Goal: Task Accomplishment & Management: Use online tool/utility

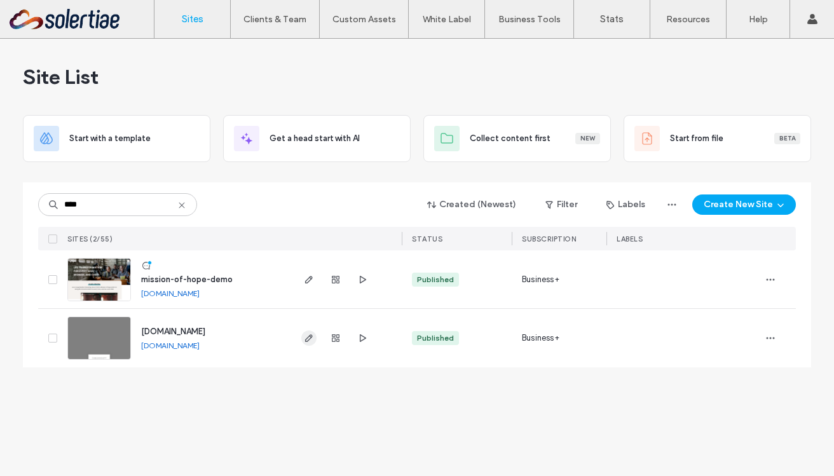
type input "****"
click at [307, 344] on span "button" at bounding box center [308, 338] width 15 height 15
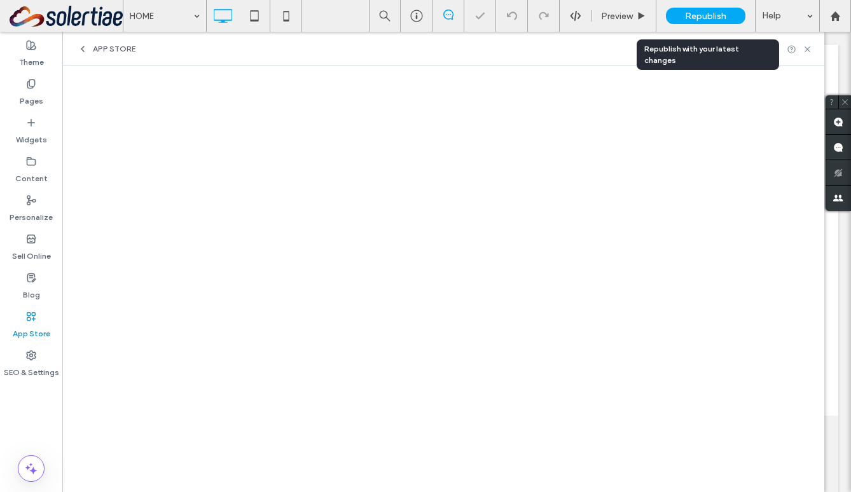
click at [698, 18] on span "Republish" at bounding box center [705, 16] width 41 height 11
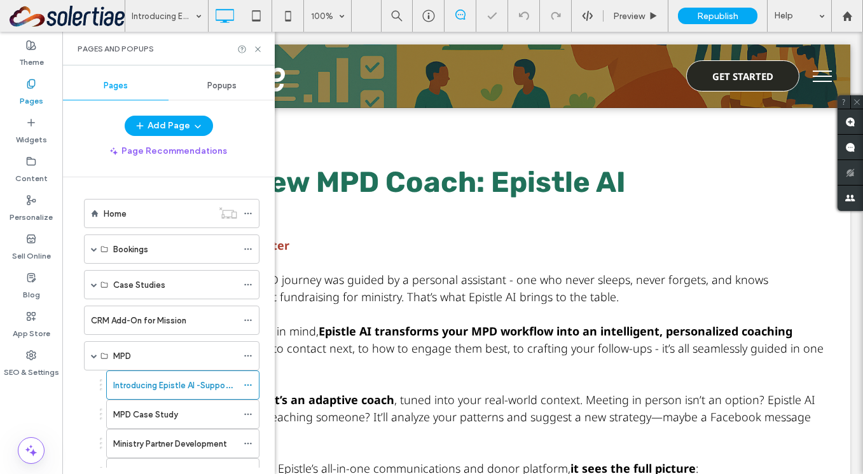
scroll to position [4, 0]
drag, startPoint x: 257, startPoint y: 51, endPoint x: 289, endPoint y: 202, distance: 153.2
click at [257, 51] on icon at bounding box center [258, 49] width 10 height 10
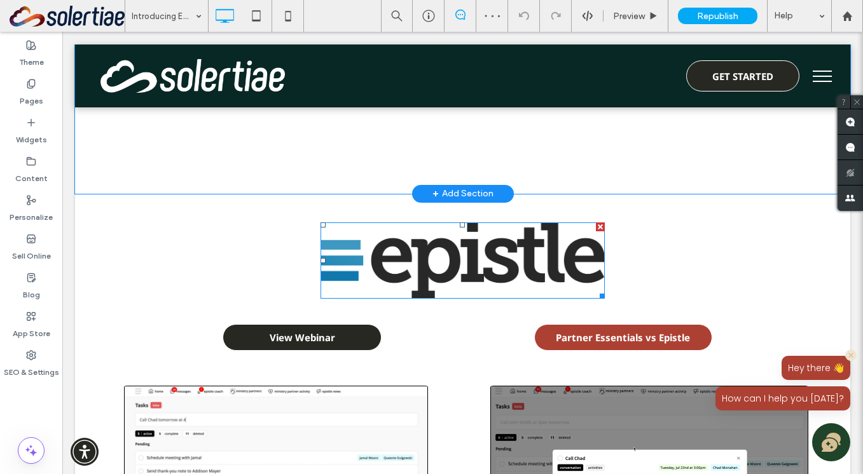
scroll to position [575, 0]
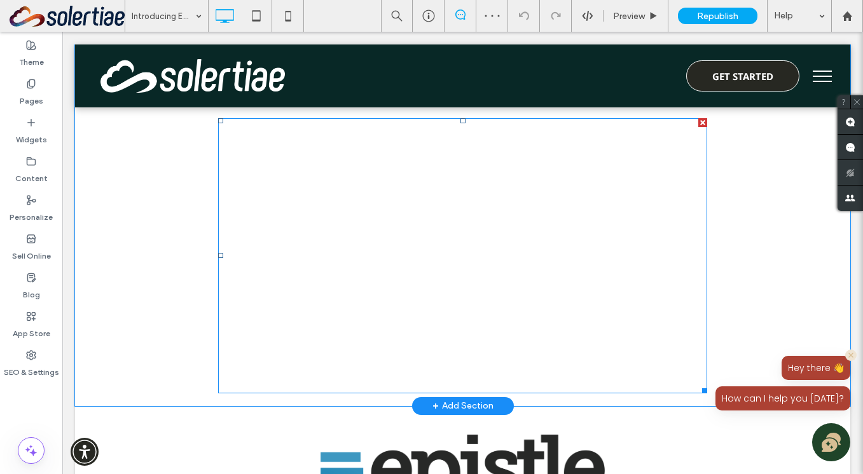
click at [352, 259] on span at bounding box center [462, 255] width 489 height 275
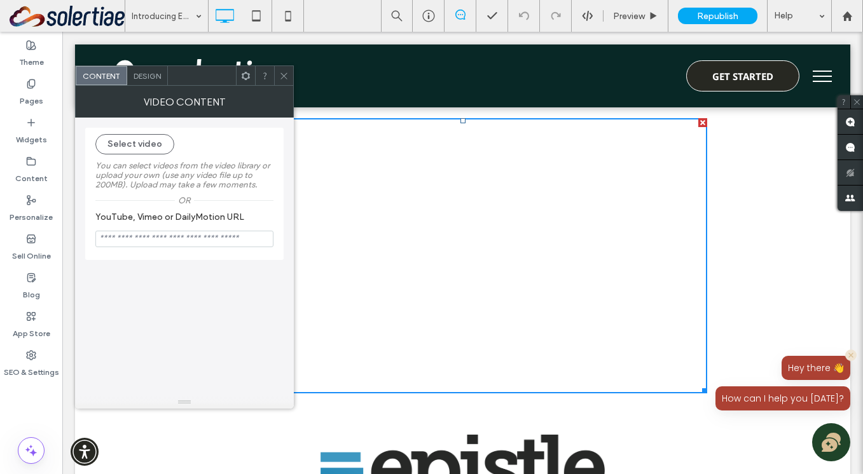
click at [284, 74] on use at bounding box center [283, 75] width 6 height 6
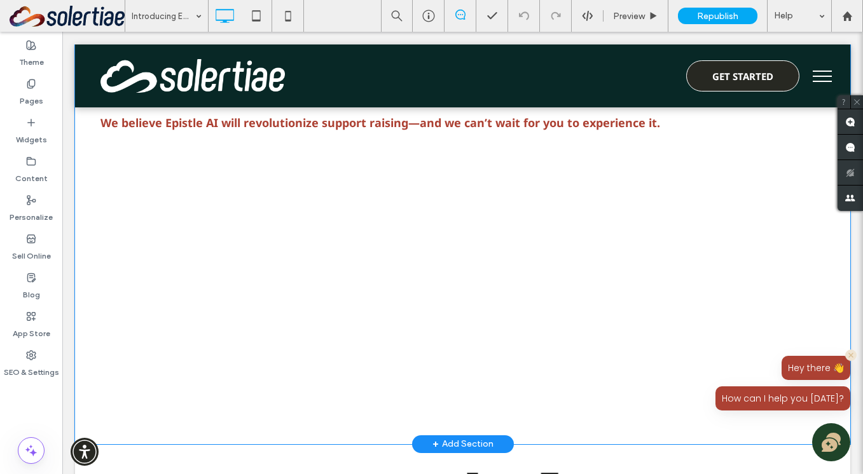
scroll to position [493, 0]
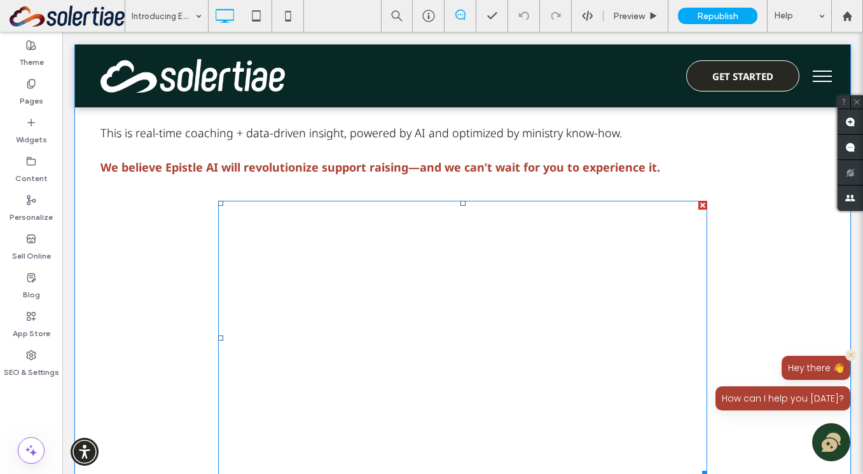
click at [340, 273] on span at bounding box center [462, 338] width 489 height 275
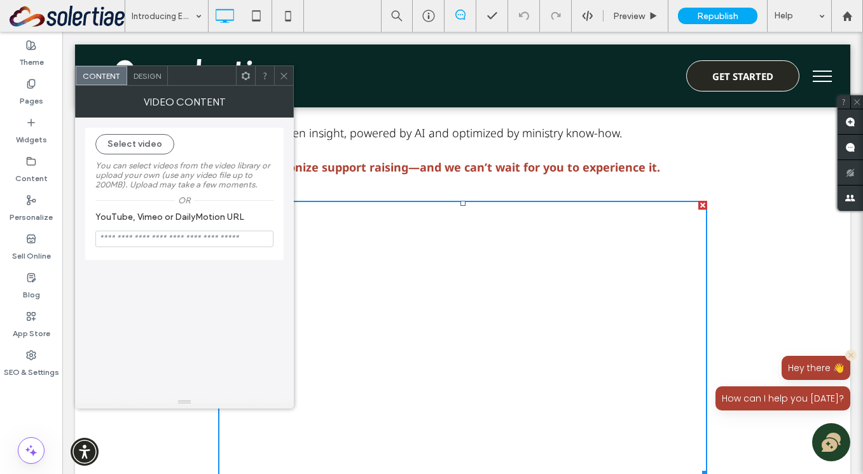
click at [179, 247] on input "YouTube, Vimeo or DailyMotion URL" at bounding box center [184, 239] width 178 height 17
paste input "**********"
type input "**********"
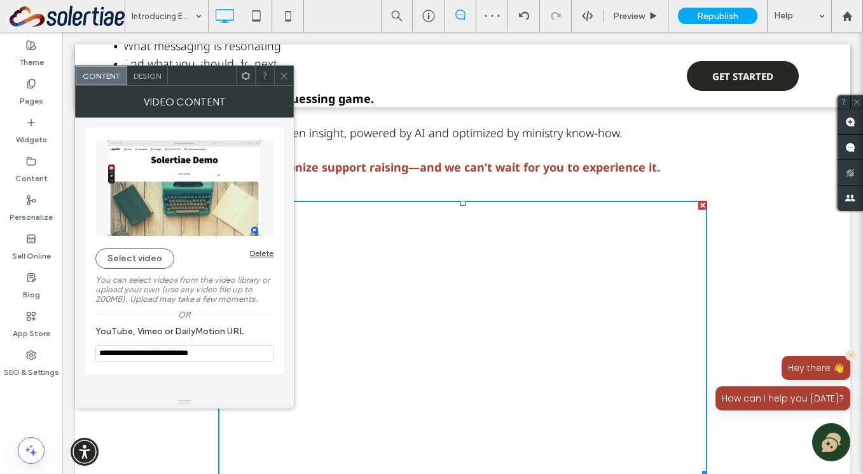
click at [283, 74] on icon at bounding box center [284, 76] width 10 height 10
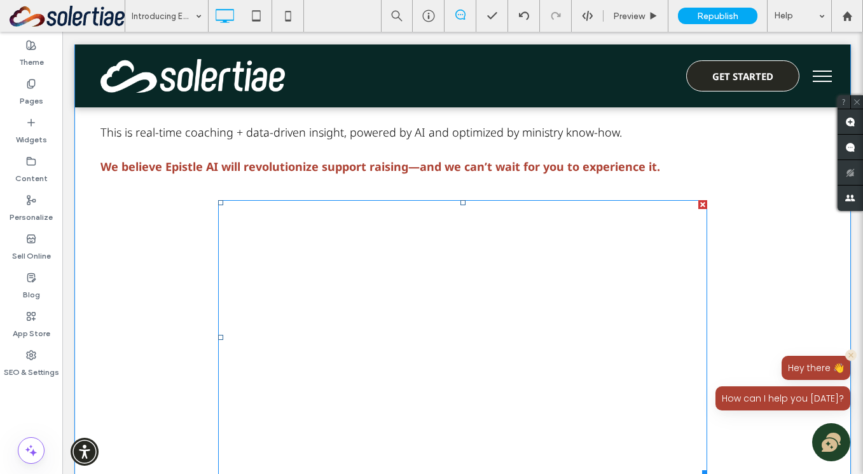
scroll to position [392, 0]
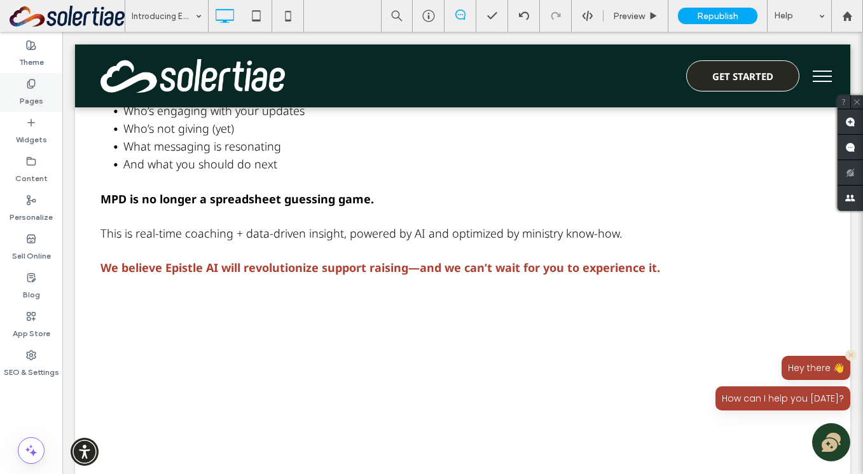
click at [28, 92] on label "Pages" at bounding box center [32, 98] width 24 height 18
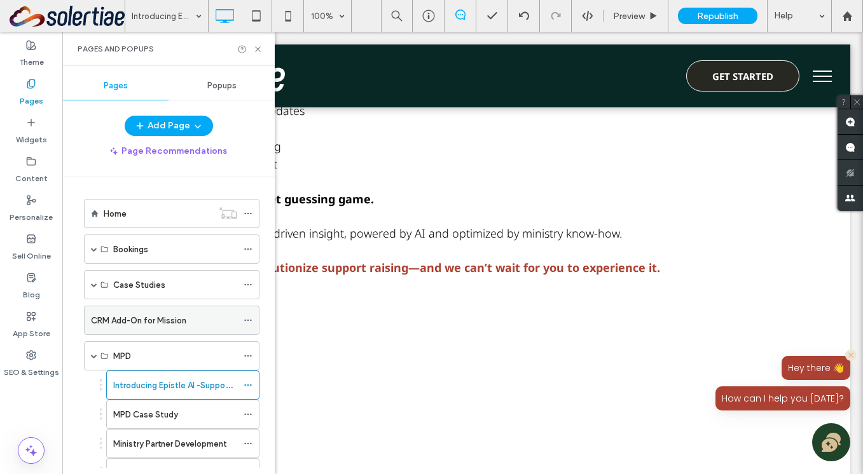
scroll to position [172, 0]
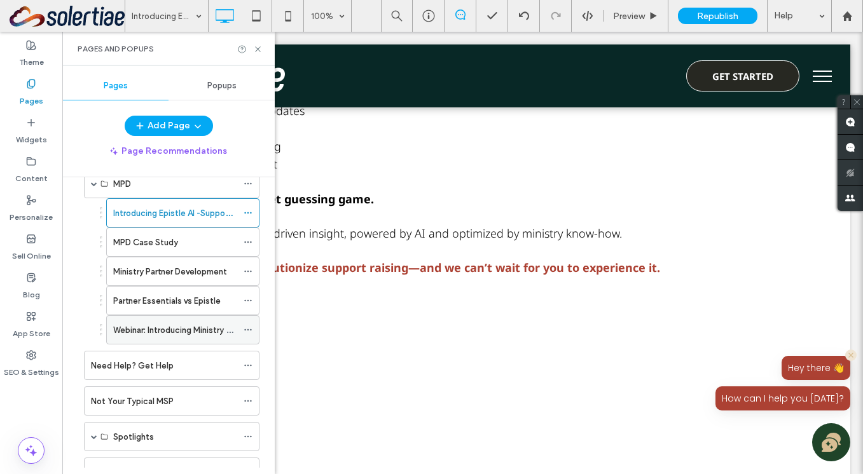
click at [170, 329] on label "Webinar: Introducing Ministry Partner Development by Epistle!" at bounding box center [231, 330] width 236 height 22
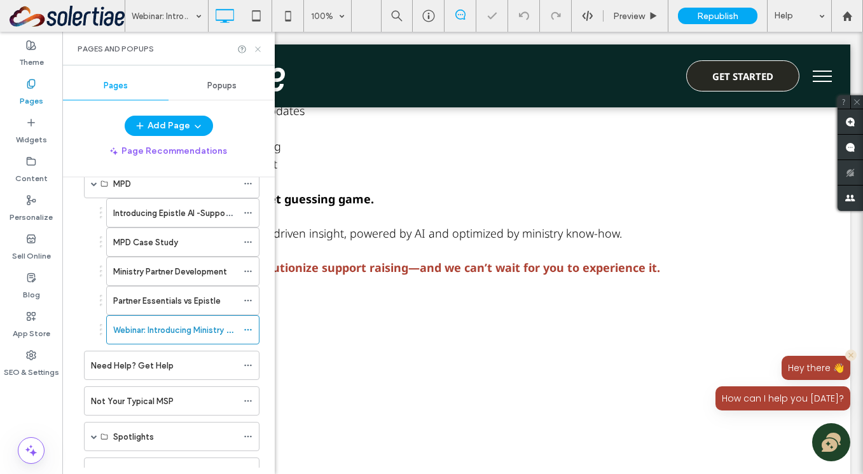
click at [257, 49] on use at bounding box center [257, 48] width 5 height 5
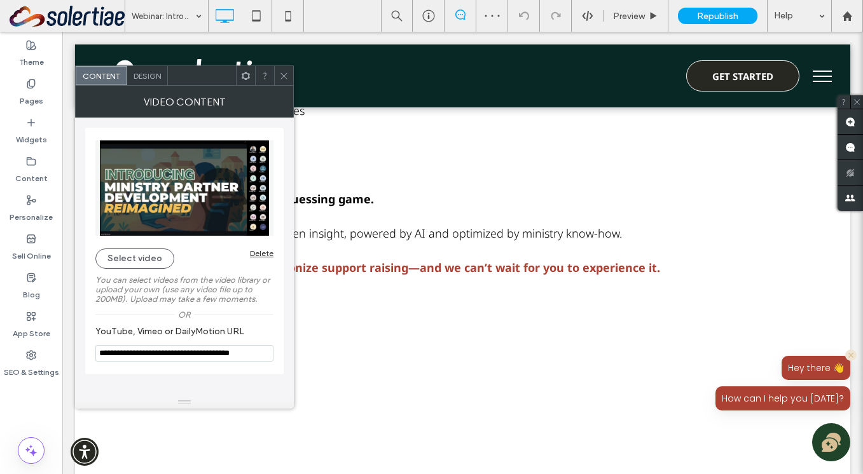
click at [144, 67] on div "Design" at bounding box center [147, 75] width 41 height 19
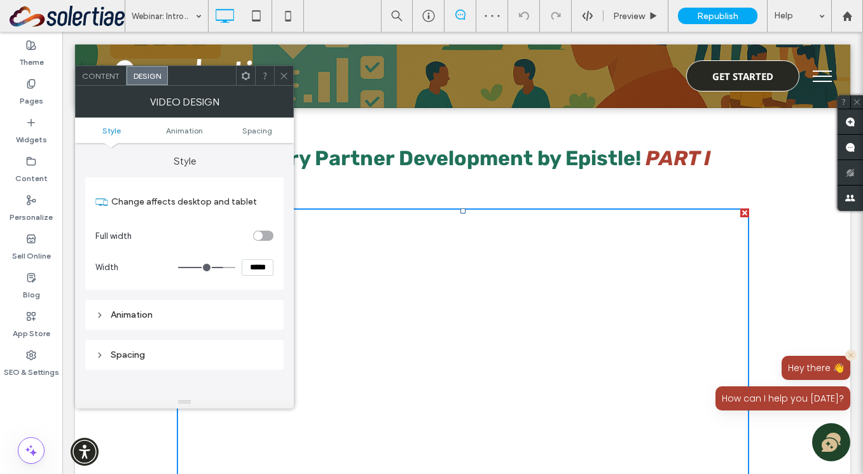
scroll to position [4, 0]
click at [279, 74] on icon at bounding box center [284, 76] width 10 height 10
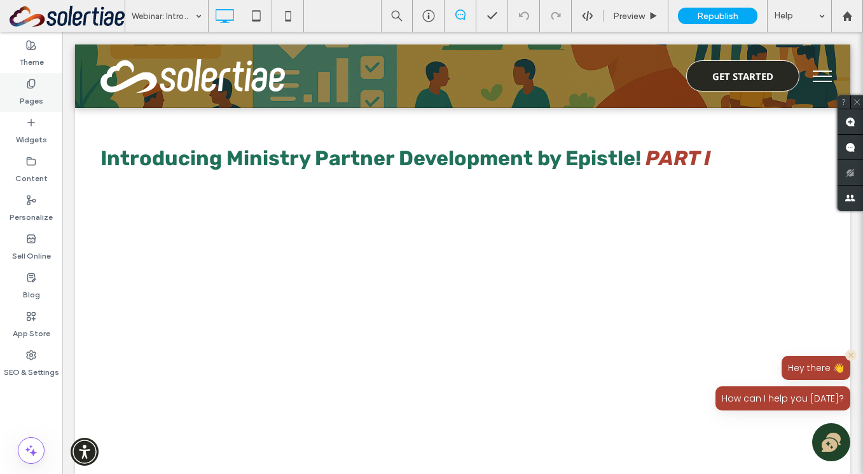
click at [47, 95] on div "Pages" at bounding box center [31, 92] width 62 height 39
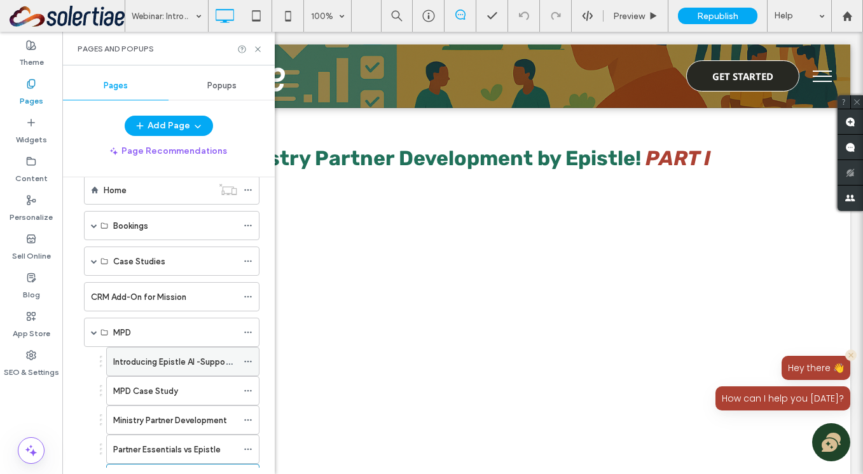
scroll to position [27, 0]
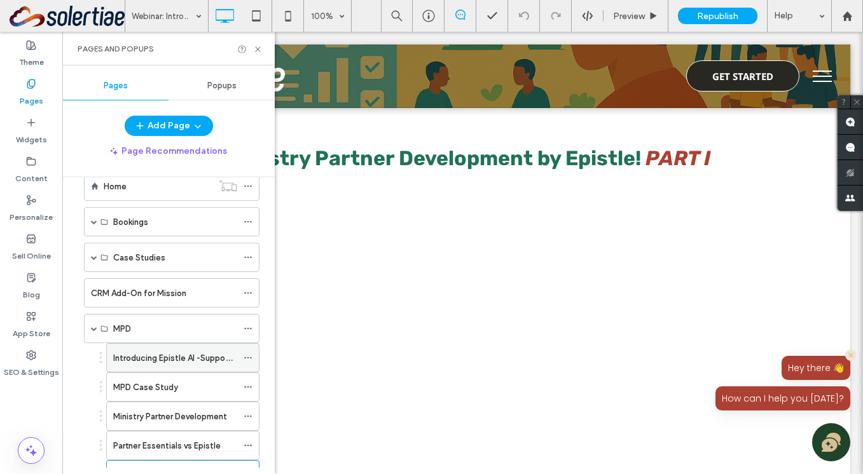
click at [183, 364] on label "Introducing Epistle AI -Support Raising Just Got Smarter" at bounding box center [220, 358] width 215 height 22
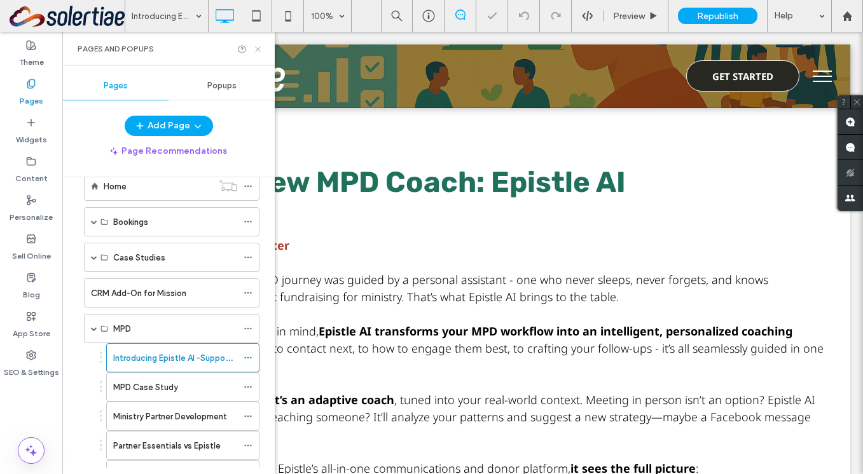
click at [255, 53] on div "Pages and Popups" at bounding box center [169, 49] width 182 height 10
drag, startPoint x: 259, startPoint y: 51, endPoint x: 241, endPoint y: 147, distance: 97.7
click at [259, 51] on icon at bounding box center [258, 49] width 10 height 10
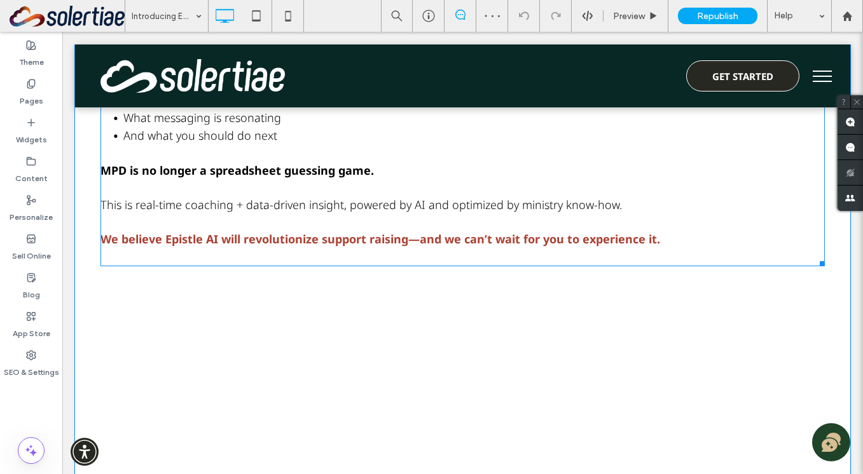
scroll to position [573, 0]
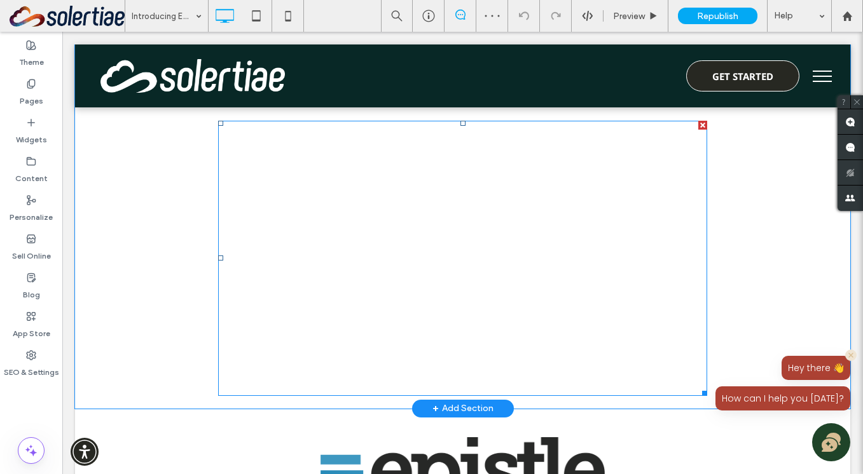
click at [322, 216] on span at bounding box center [462, 258] width 489 height 275
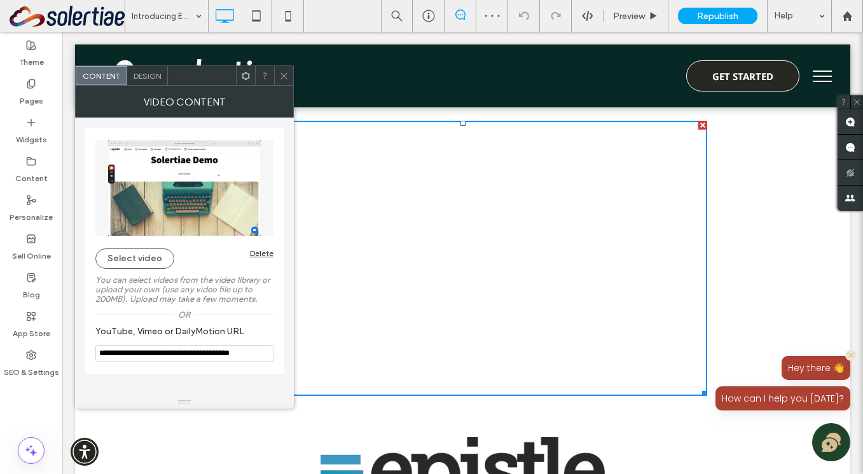
click at [154, 78] on span "Design" at bounding box center [146, 76] width 27 height 10
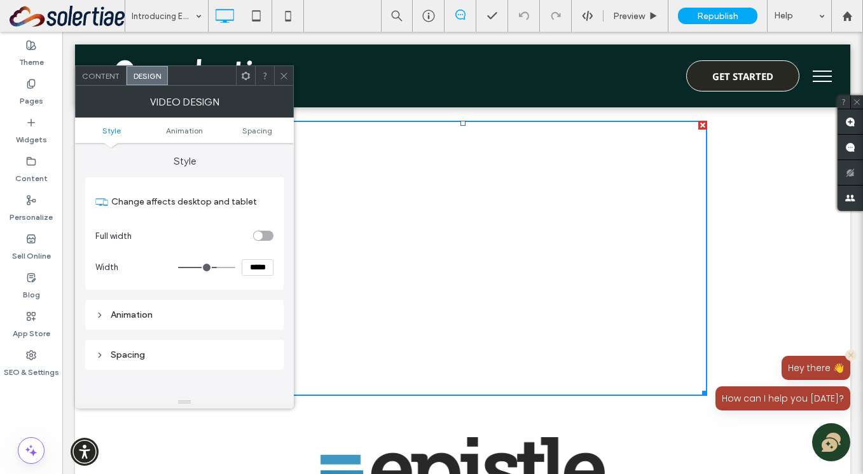
drag, startPoint x: 259, startPoint y: 268, endPoint x: 234, endPoint y: 268, distance: 24.8
click at [234, 268] on div "*****" at bounding box center [225, 267] width 95 height 17
type input "*****"
type input "***"
click at [208, 241] on div "Full width" at bounding box center [171, 235] width 153 height 13
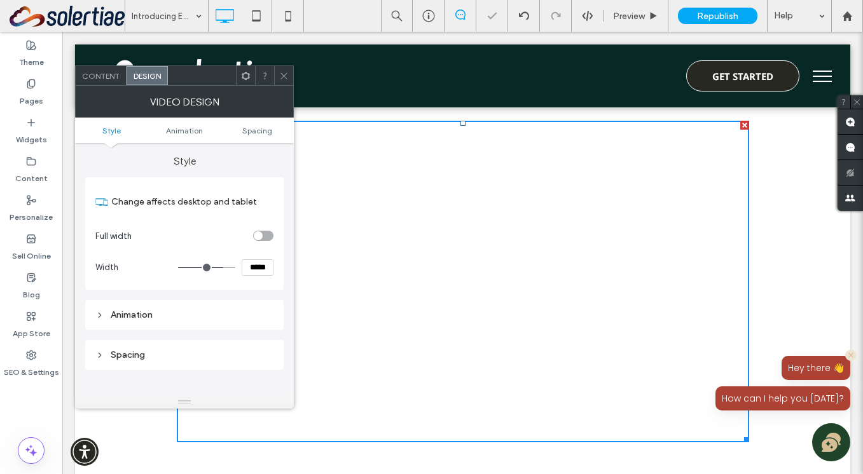
click at [287, 79] on icon at bounding box center [284, 76] width 10 height 10
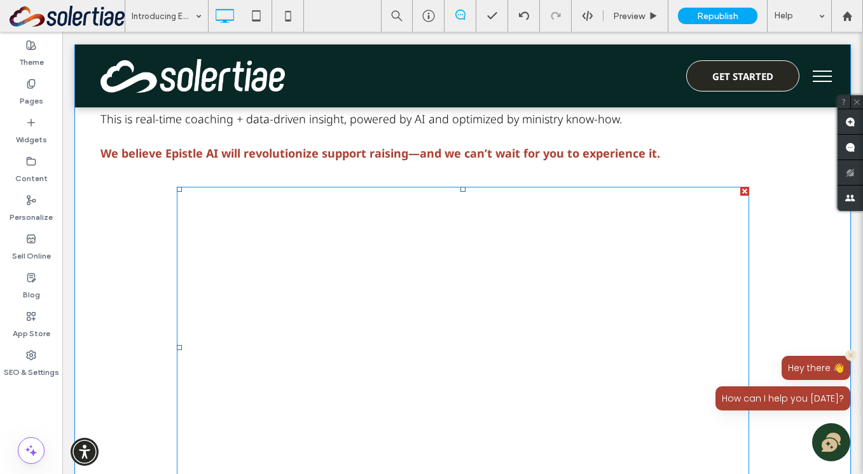
scroll to position [474, 0]
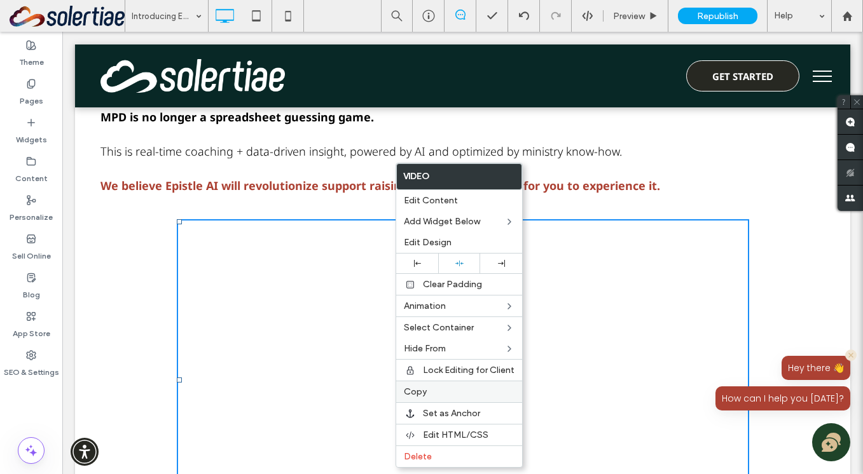
click at [435, 392] on label "Copy" at bounding box center [459, 391] width 111 height 11
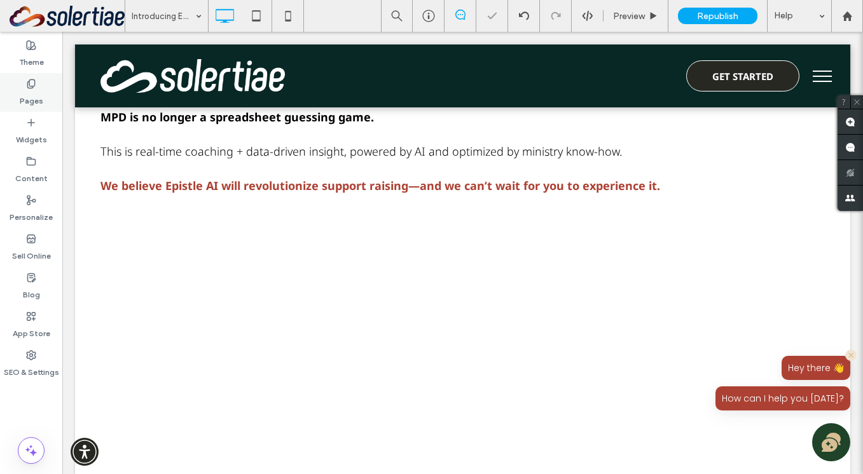
click at [41, 95] on label "Pages" at bounding box center [32, 98] width 24 height 18
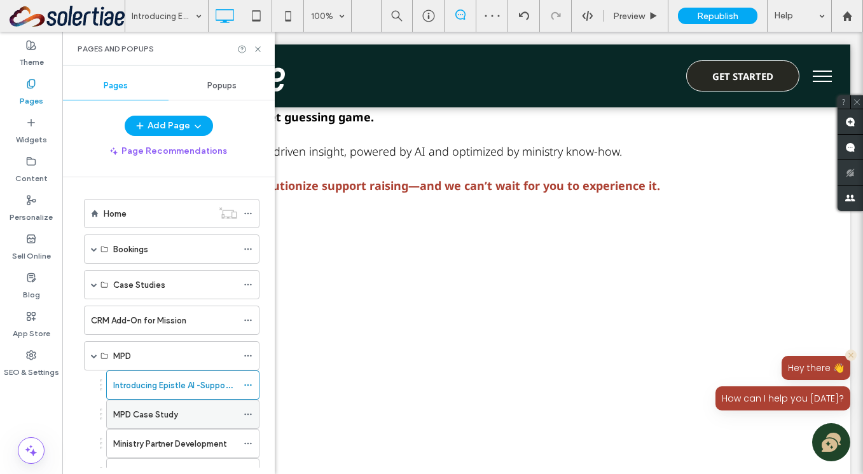
click at [142, 409] on label "MPD Case Study" at bounding box center [145, 415] width 65 height 22
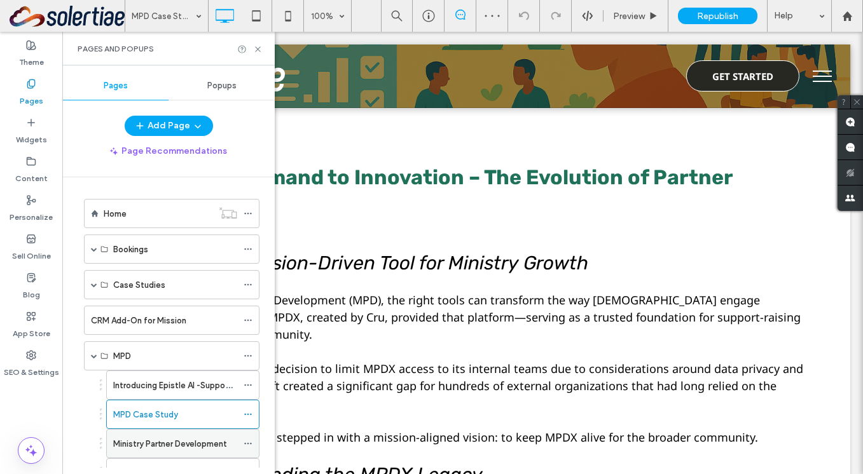
scroll to position [10, 0]
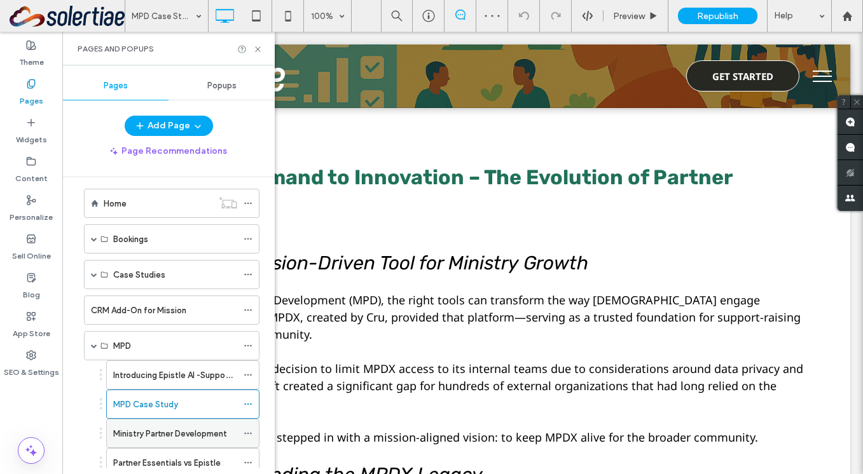
click at [186, 444] on div "Ministry Partner Development" at bounding box center [175, 434] width 124 height 28
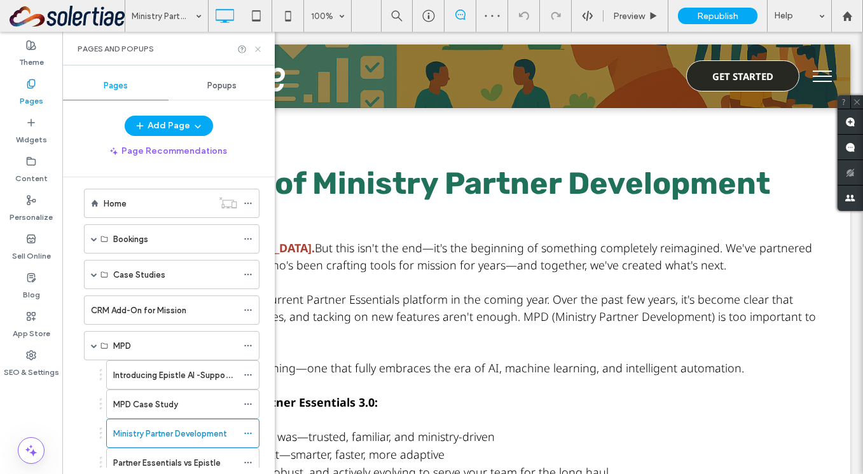
scroll to position [4, 0]
click at [256, 46] on icon at bounding box center [258, 49] width 10 height 10
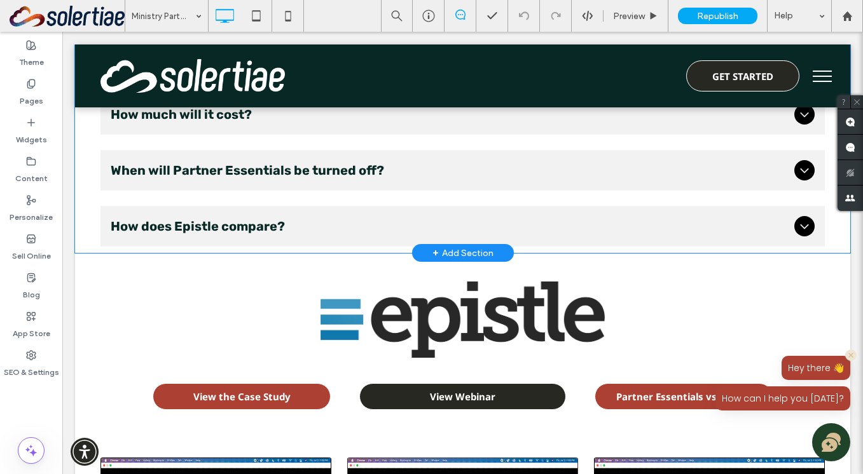
scroll to position [741, 0]
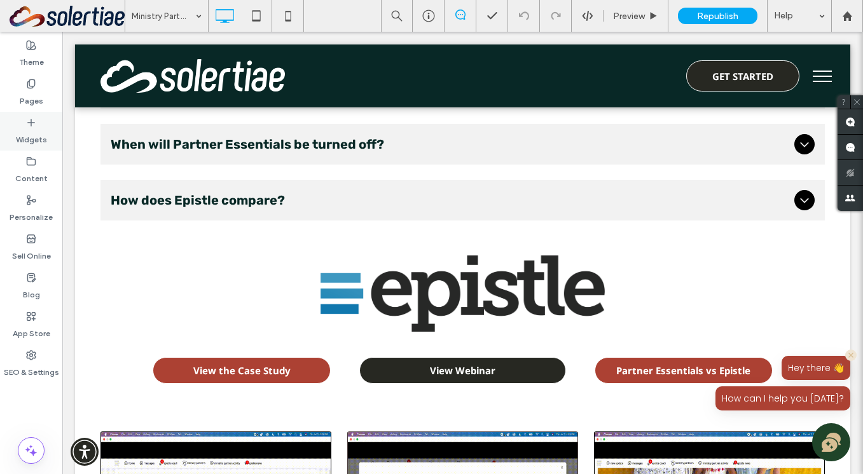
click at [33, 128] on label "Widgets" at bounding box center [31, 137] width 31 height 18
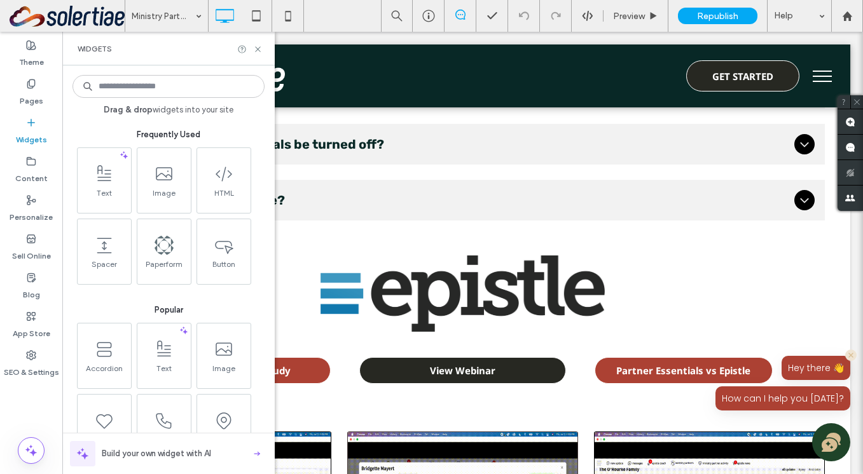
click at [258, 50] on icon at bounding box center [258, 49] width 10 height 10
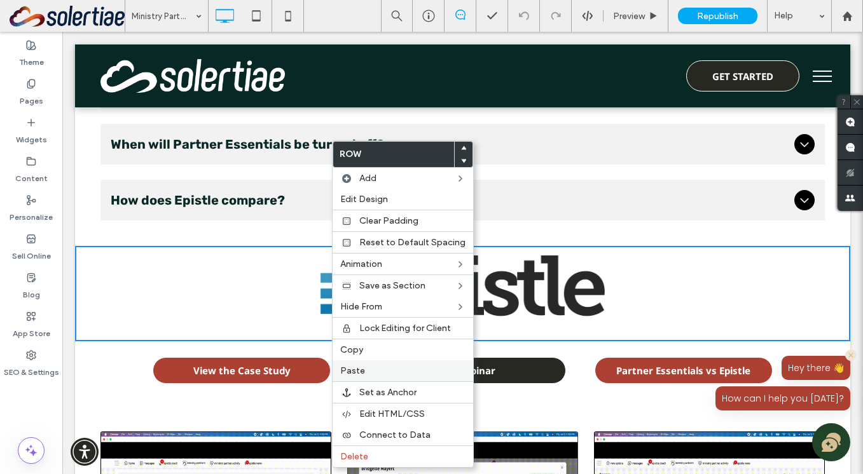
click at [371, 370] on label "Paste" at bounding box center [402, 371] width 125 height 11
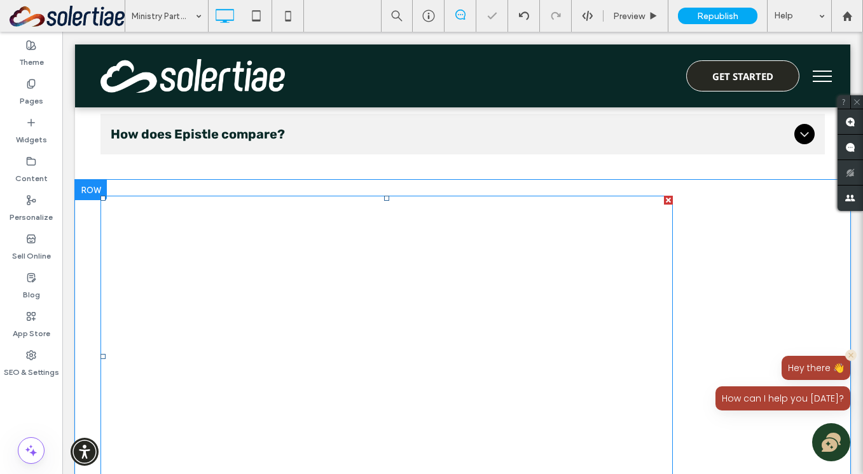
scroll to position [844, 0]
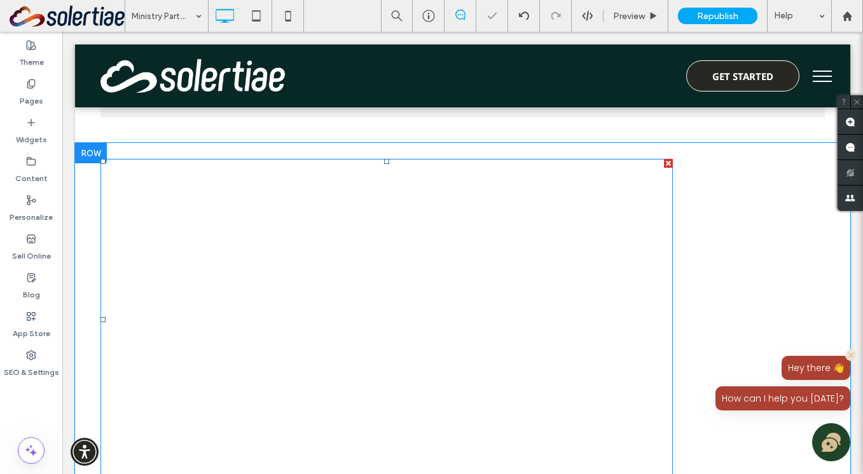
click at [438, 284] on span at bounding box center [386, 320] width 572 height 322
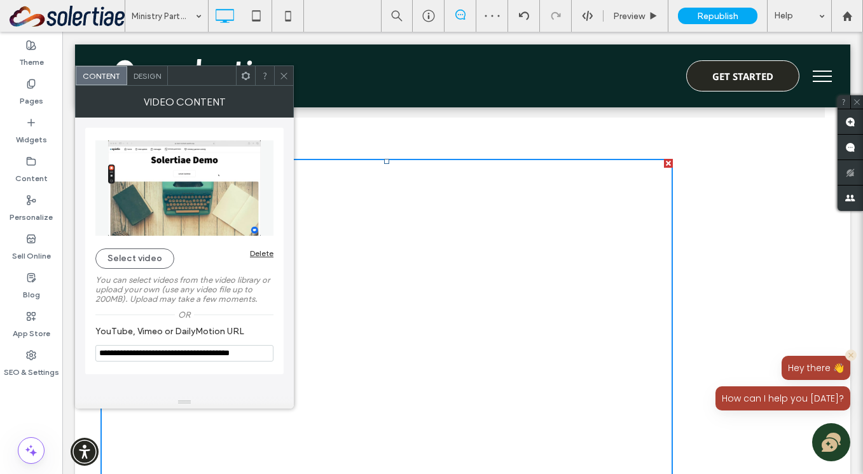
click at [246, 81] on span at bounding box center [246, 75] width 10 height 19
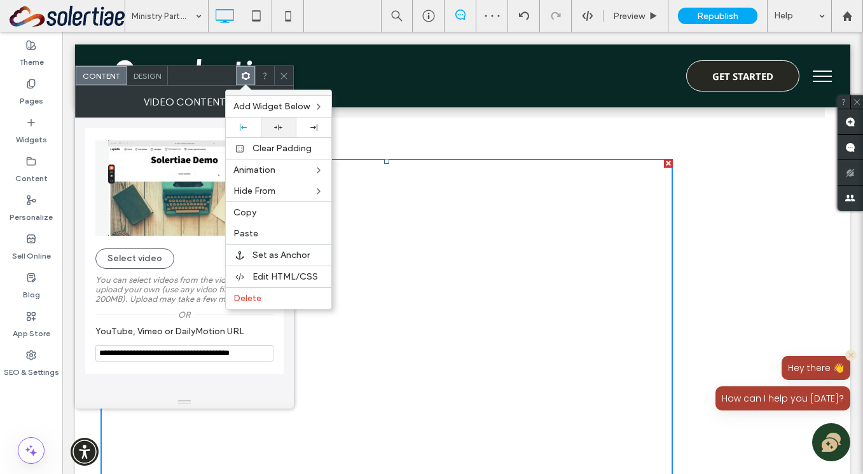
click at [275, 126] on icon at bounding box center [278, 127] width 8 height 8
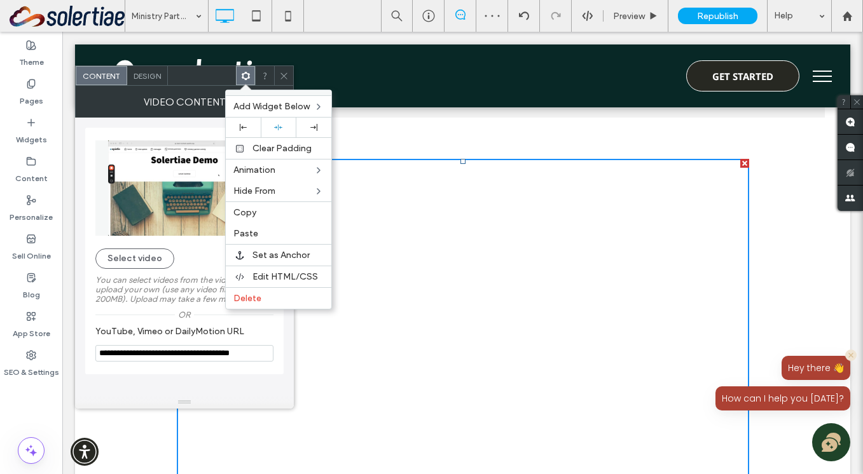
click at [285, 78] on use at bounding box center [283, 75] width 6 height 6
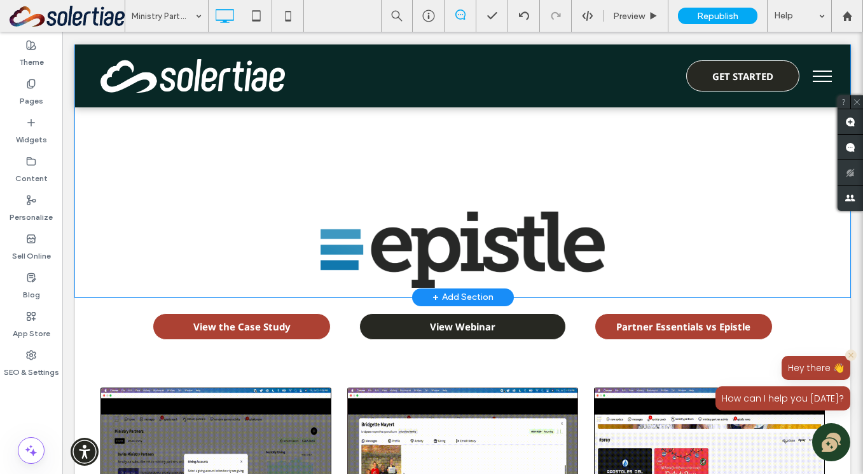
scroll to position [1102, 0]
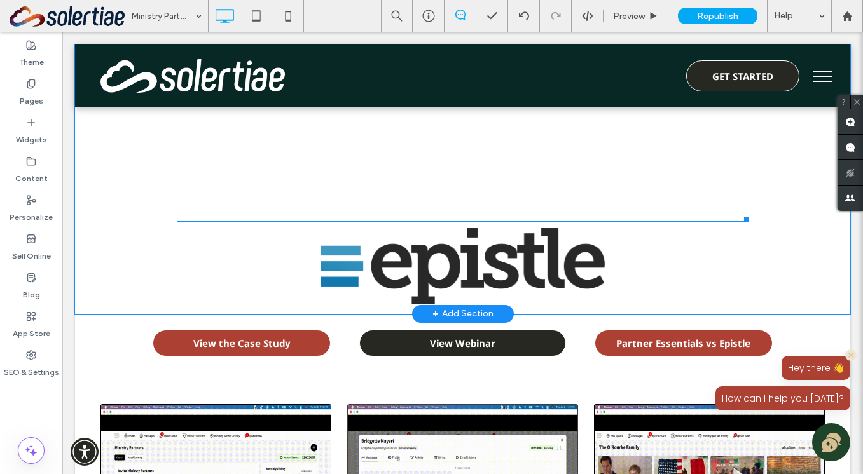
click at [293, 186] on span at bounding box center [463, 61] width 572 height 322
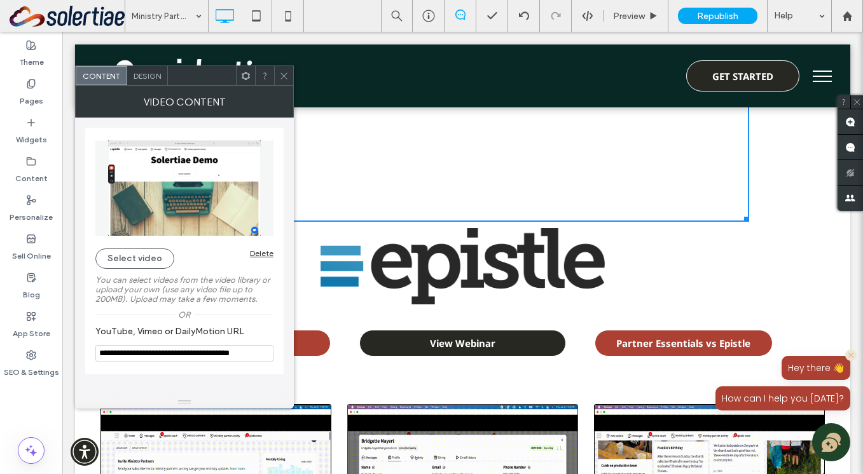
click at [137, 73] on span "Design" at bounding box center [146, 76] width 27 height 10
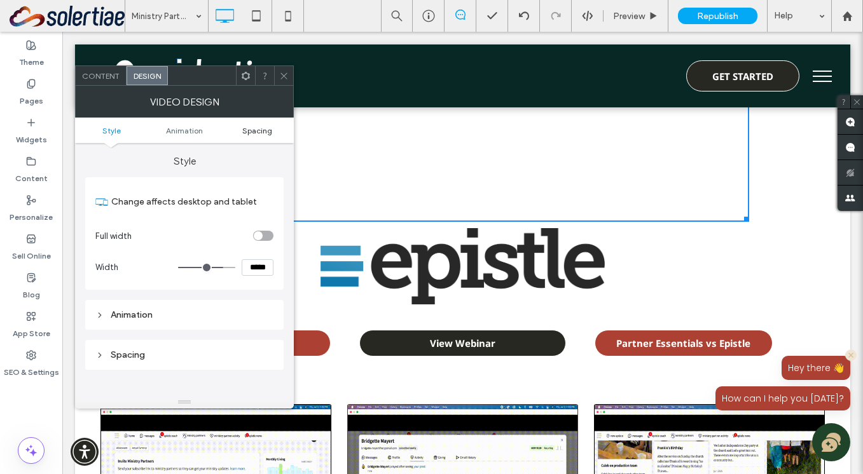
click at [257, 132] on span "Spacing" at bounding box center [257, 131] width 30 height 10
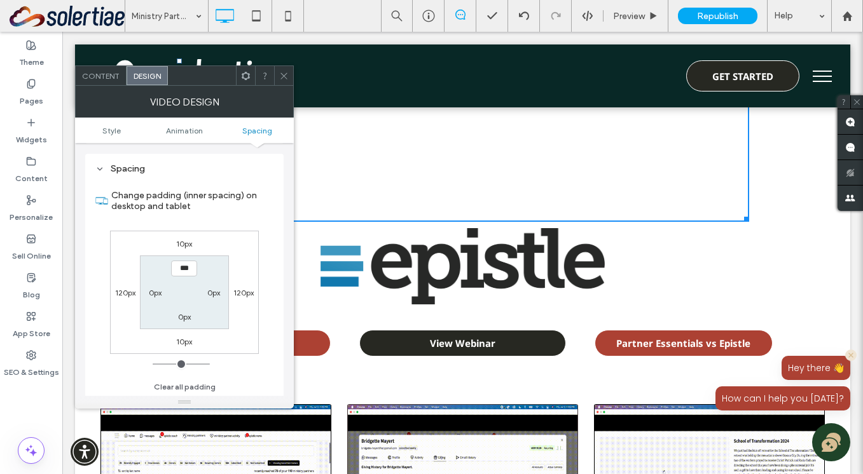
scroll to position [188, 0]
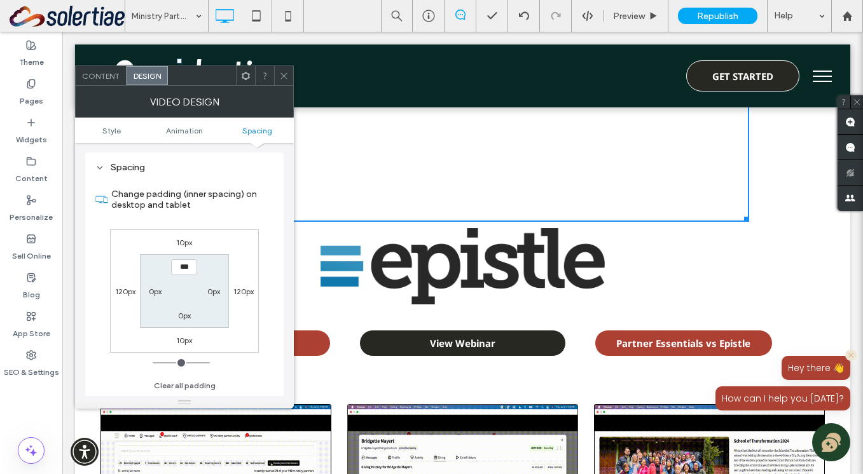
click at [182, 343] on label "10px" at bounding box center [184, 341] width 16 height 10
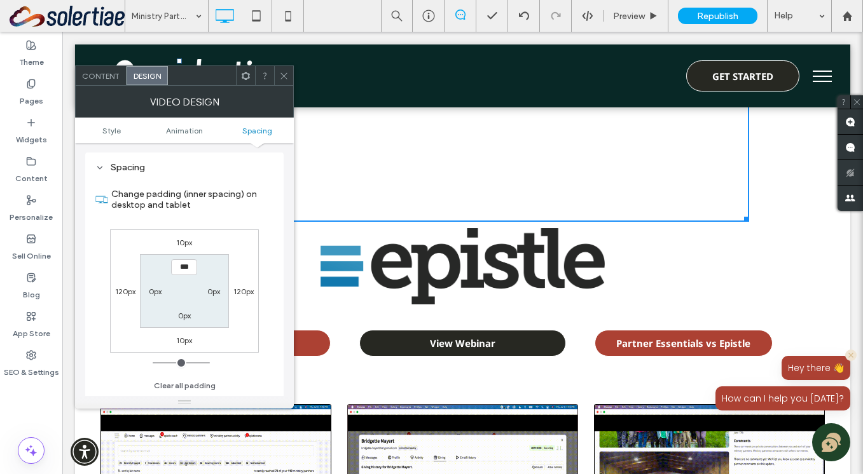
type input "**"
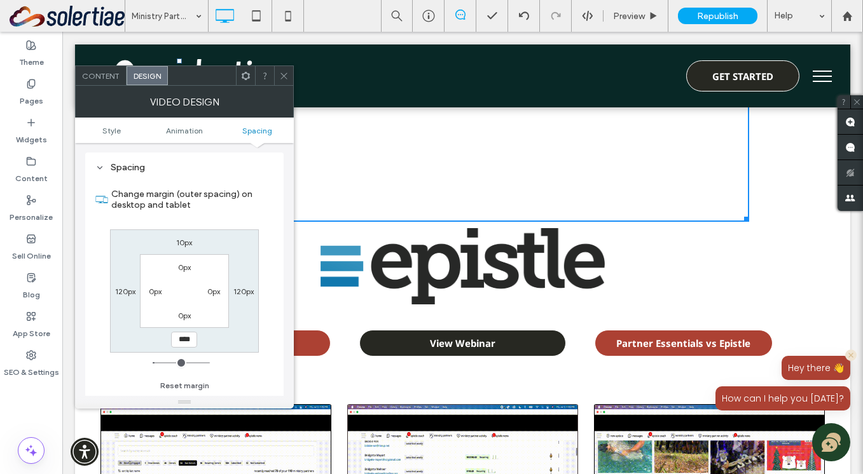
click at [180, 342] on input "****" at bounding box center [184, 340] width 26 height 16
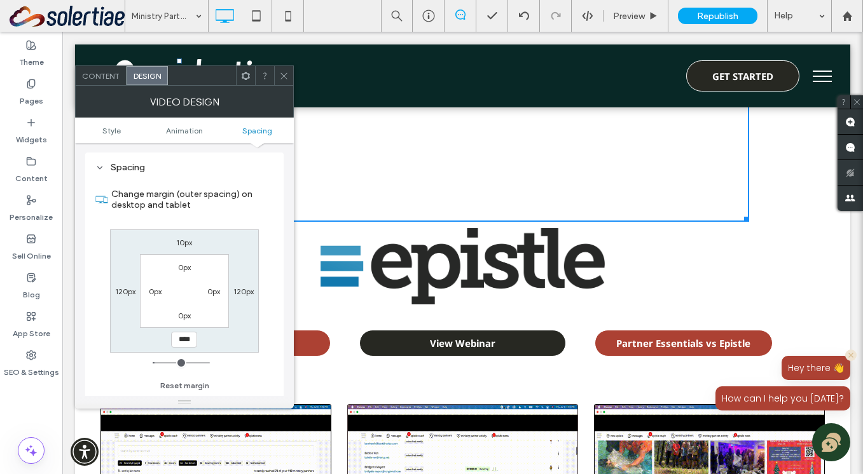
type input "****"
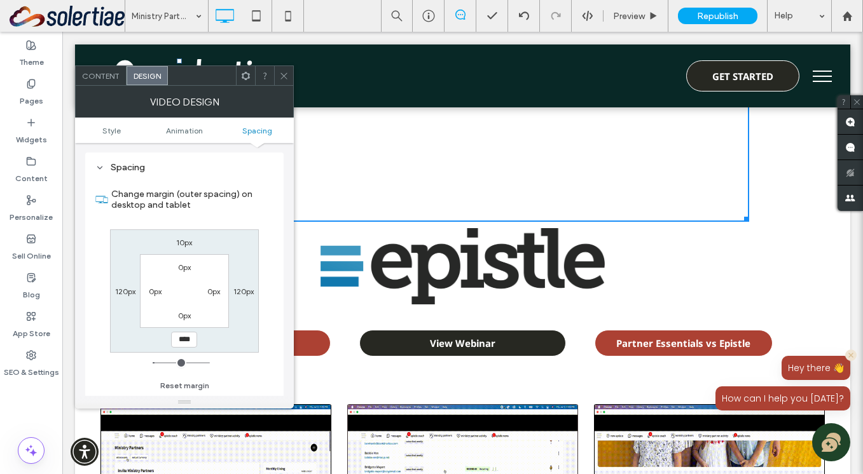
type input "**"
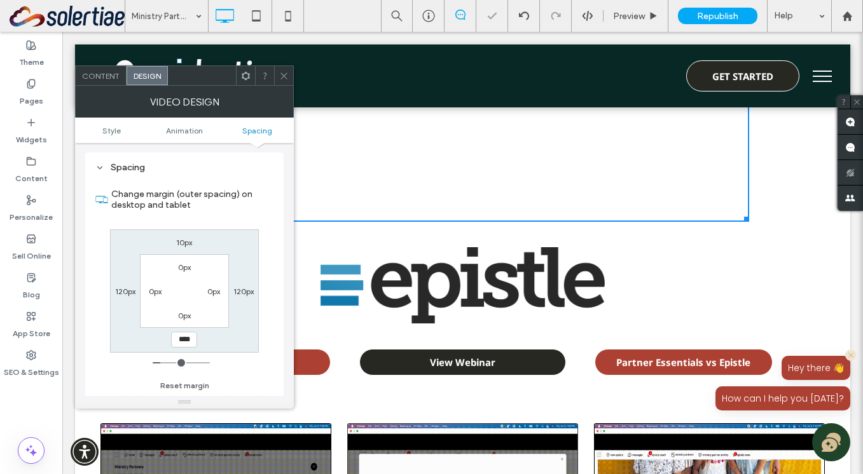
type input "****"
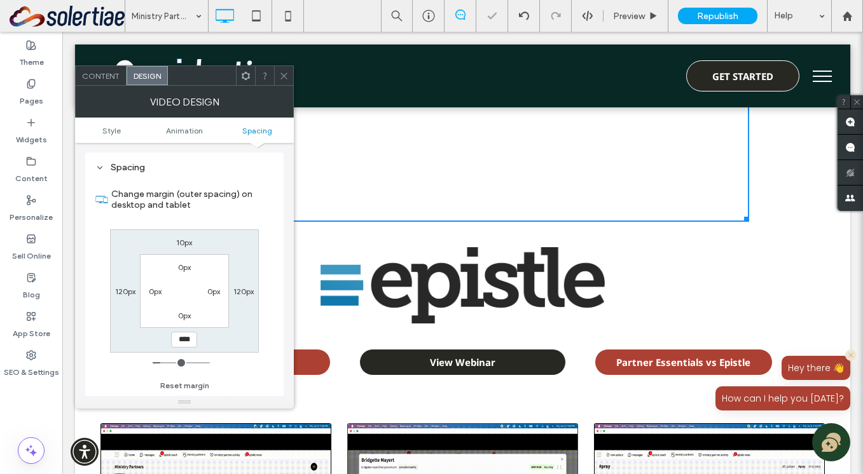
type input "**"
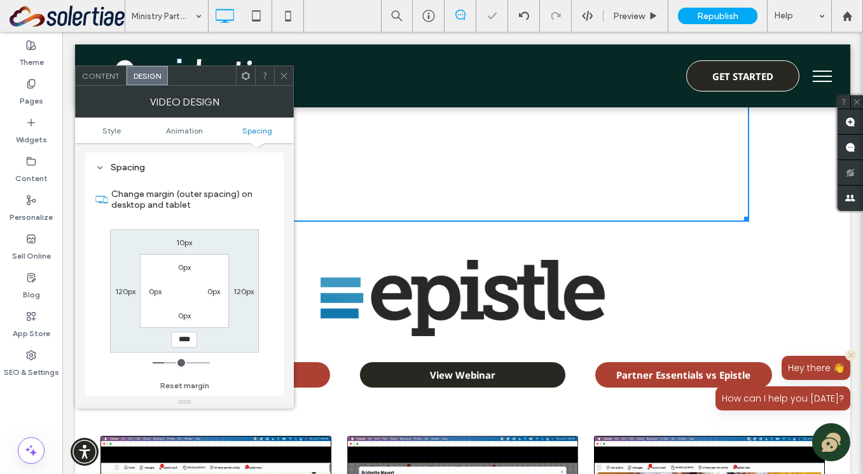
click at [284, 78] on icon at bounding box center [284, 76] width 10 height 10
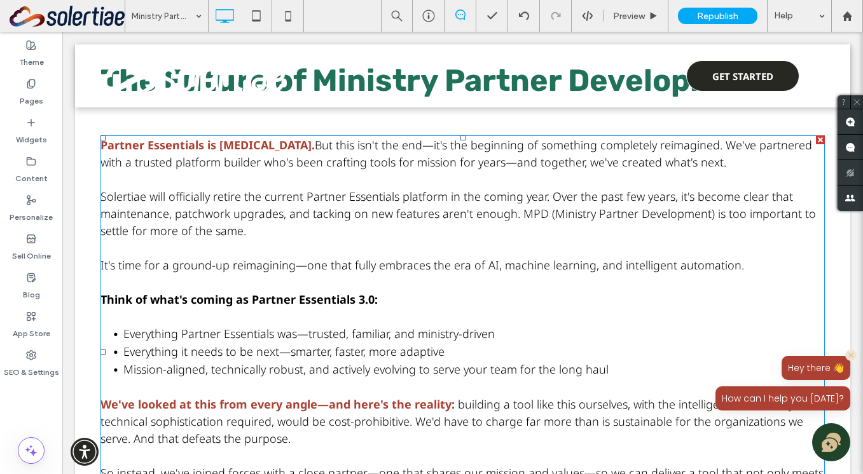
scroll to position [0, 0]
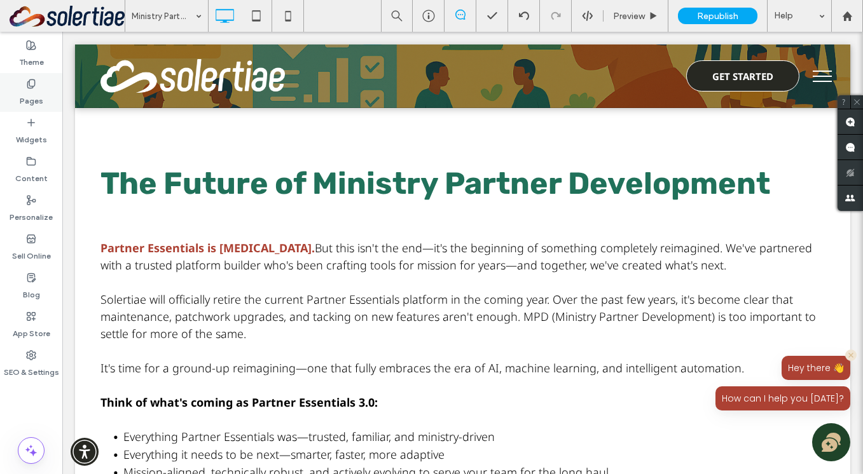
click at [31, 100] on label "Pages" at bounding box center [32, 98] width 24 height 18
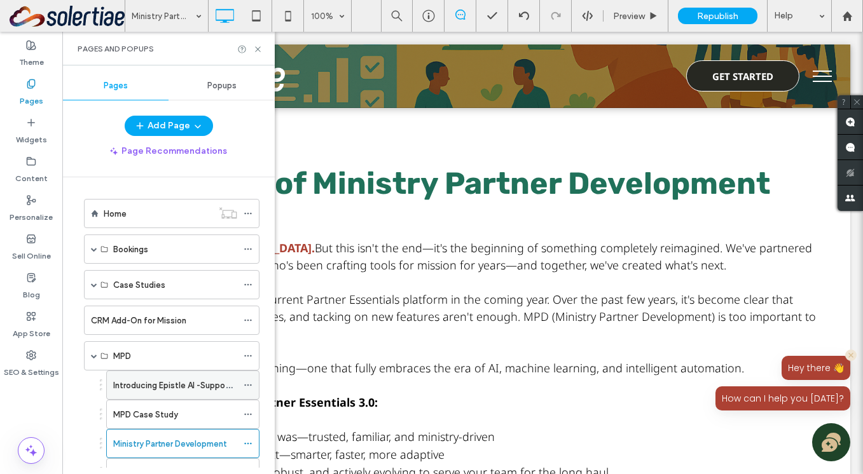
click at [151, 385] on label "Introducing Epistle AI -Support Raising Just Got Smarter" at bounding box center [220, 385] width 215 height 22
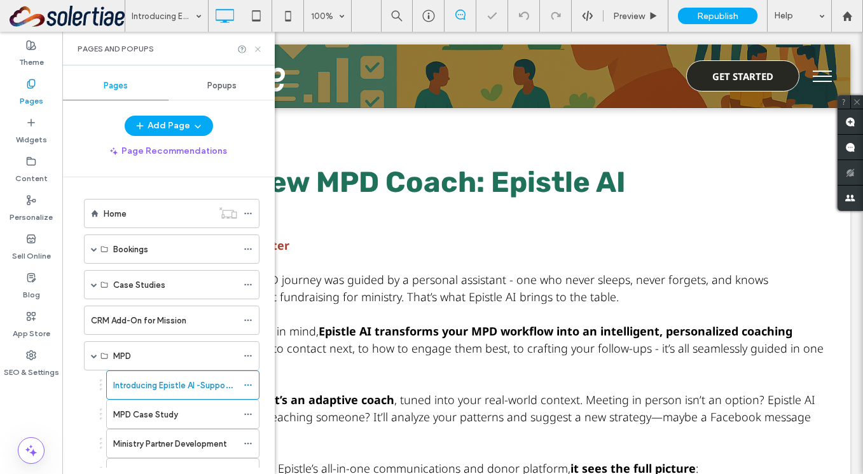
drag, startPoint x: 258, startPoint y: 48, endPoint x: 243, endPoint y: 134, distance: 87.7
click at [258, 48] on use at bounding box center [257, 48] width 5 height 5
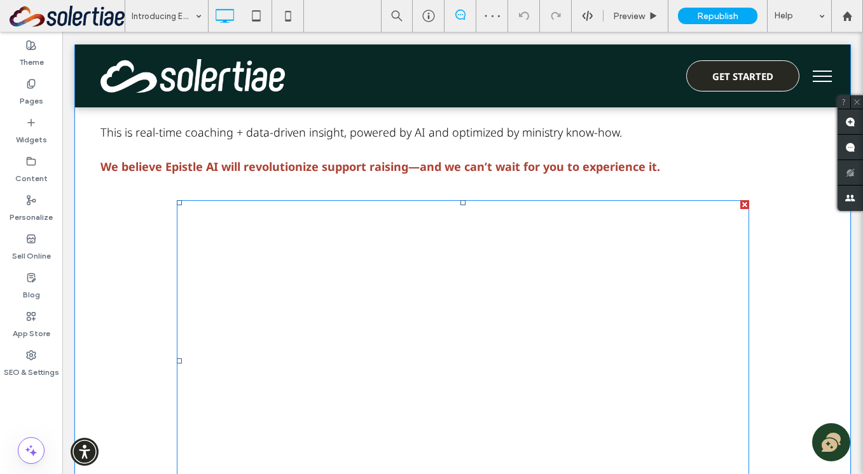
scroll to position [452, 0]
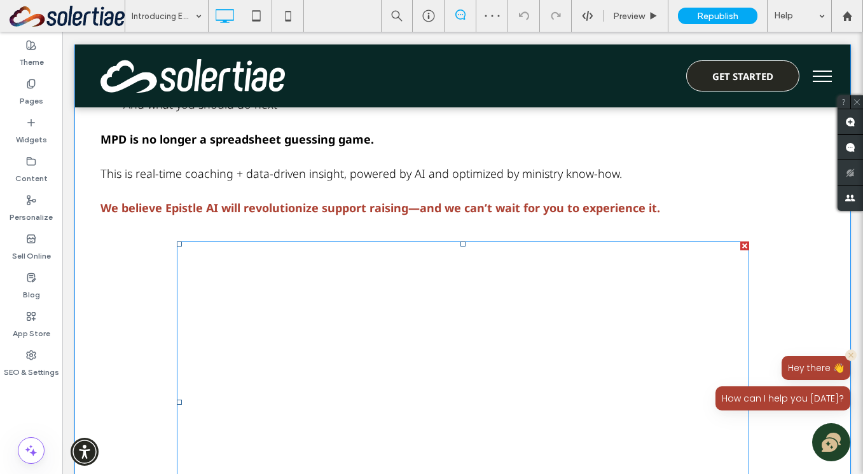
click at [741, 244] on div at bounding box center [744, 246] width 9 height 9
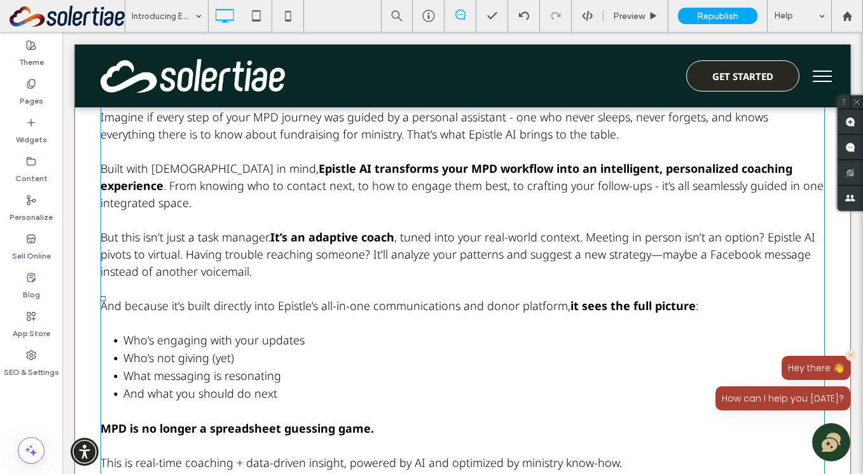
scroll to position [0, 0]
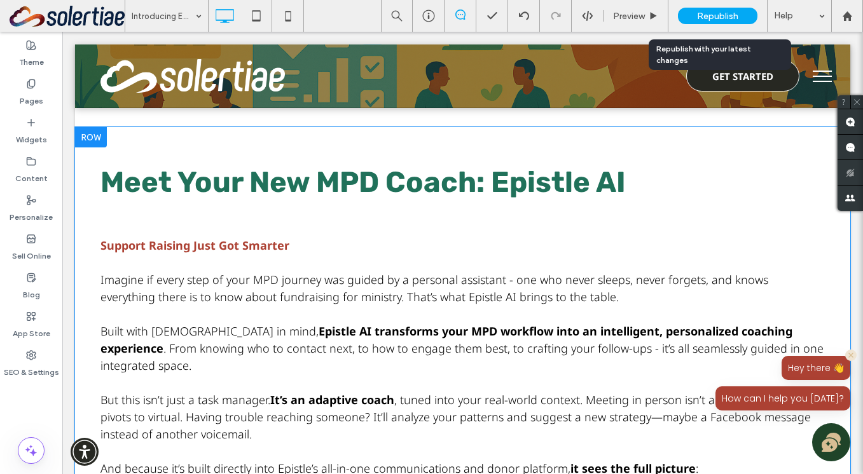
click at [732, 18] on span "Republish" at bounding box center [717, 16] width 41 height 11
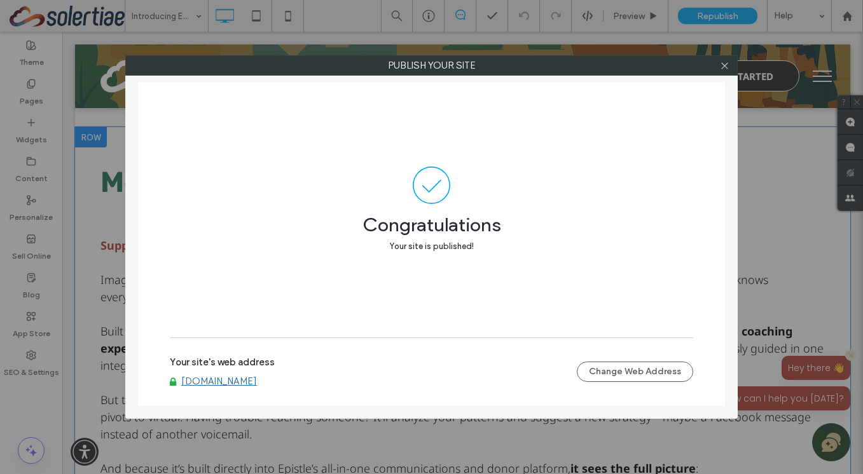
click at [718, 67] on div at bounding box center [723, 65] width 19 height 19
click at [723, 67] on icon at bounding box center [725, 66] width 10 height 10
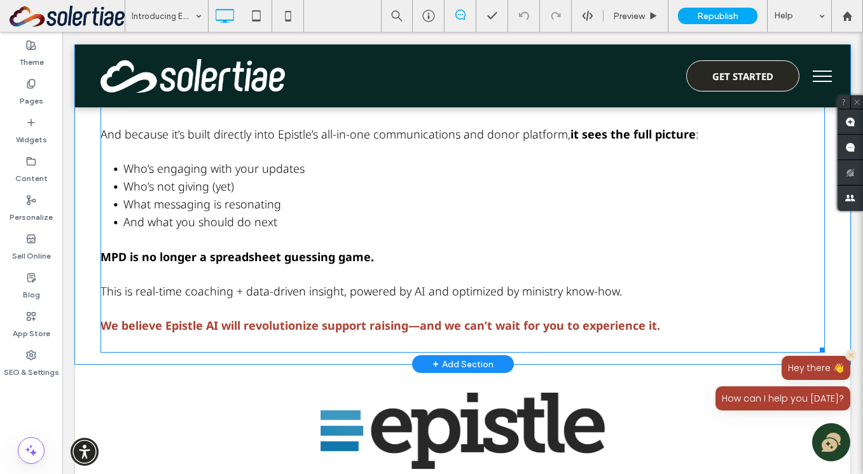
scroll to position [277, 0]
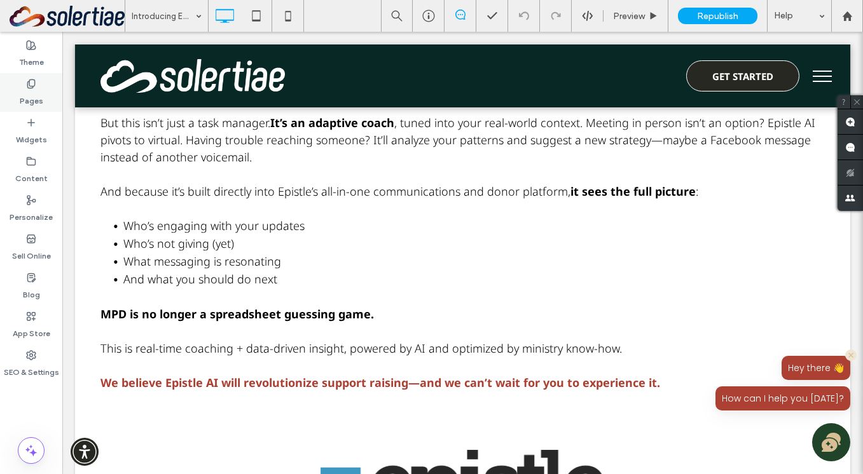
click at [40, 76] on div "Pages" at bounding box center [31, 92] width 62 height 39
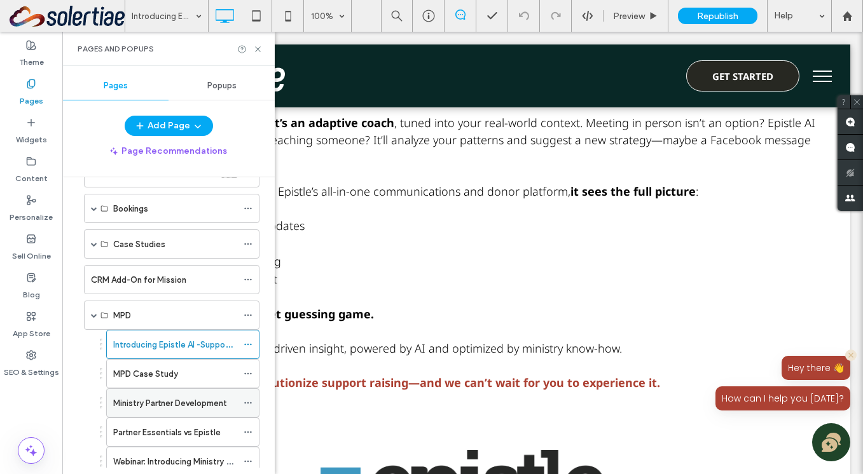
scroll to position [41, 0]
click at [159, 404] on label "Ministry Partner Development" at bounding box center [170, 403] width 114 height 22
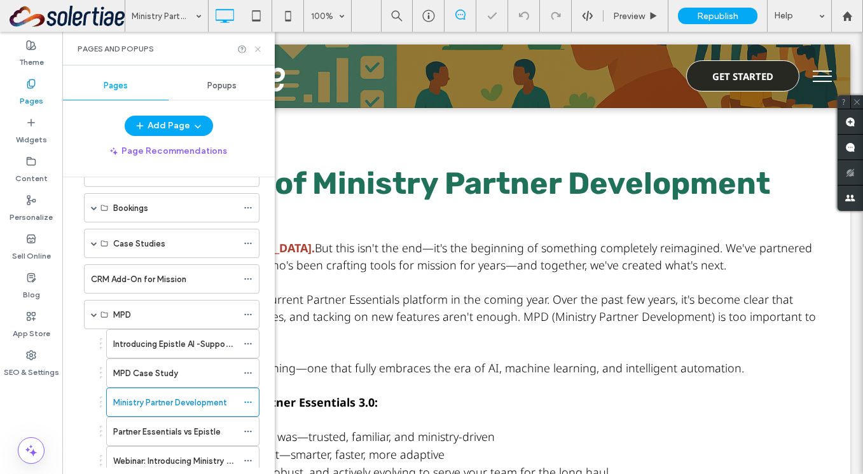
click at [258, 50] on use at bounding box center [257, 48] width 5 height 5
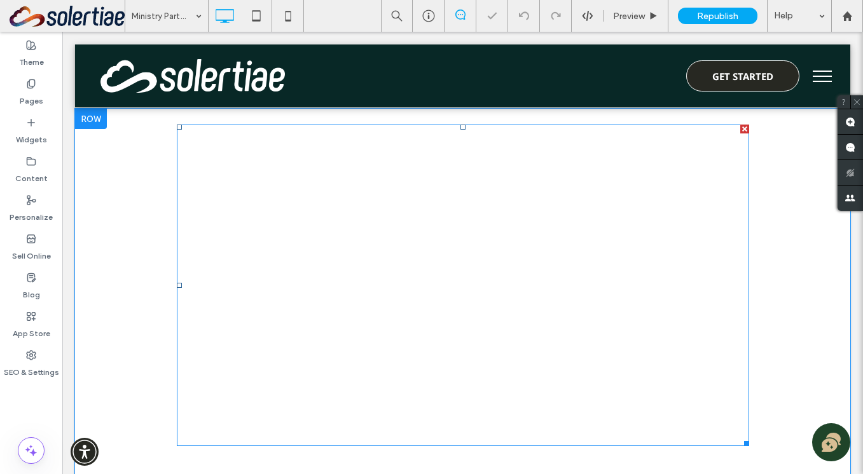
scroll to position [736, 0]
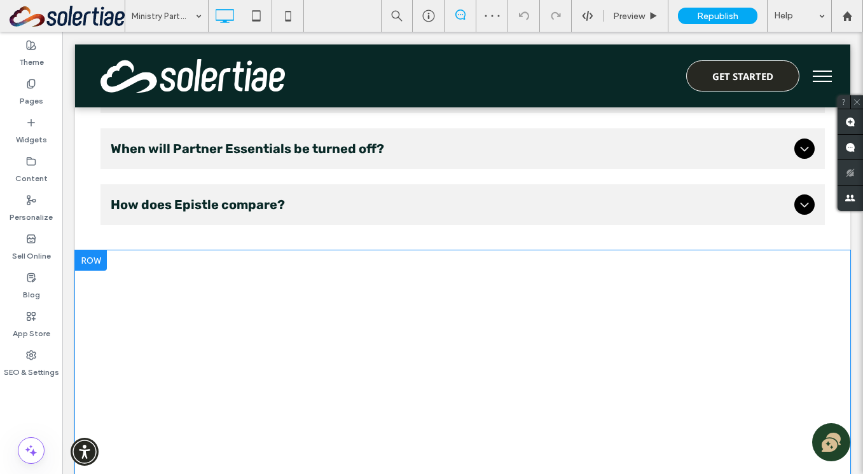
click at [92, 261] on div at bounding box center [91, 260] width 32 height 20
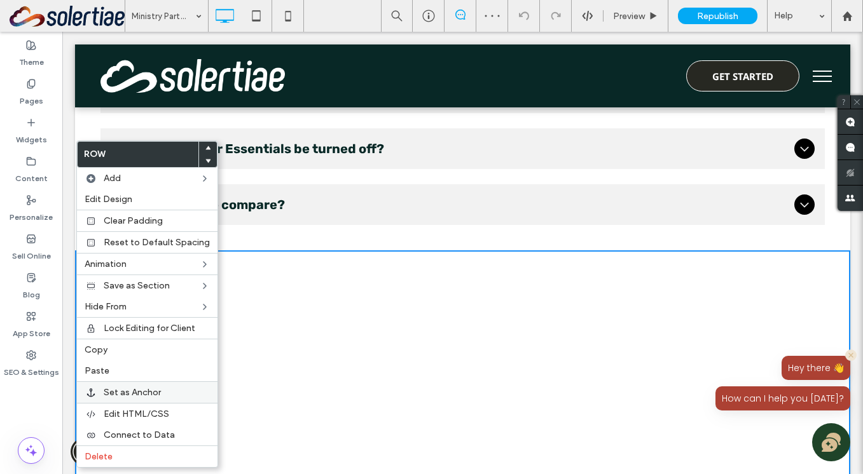
click at [142, 397] on span "Set as Anchor" at bounding box center [132, 392] width 57 height 11
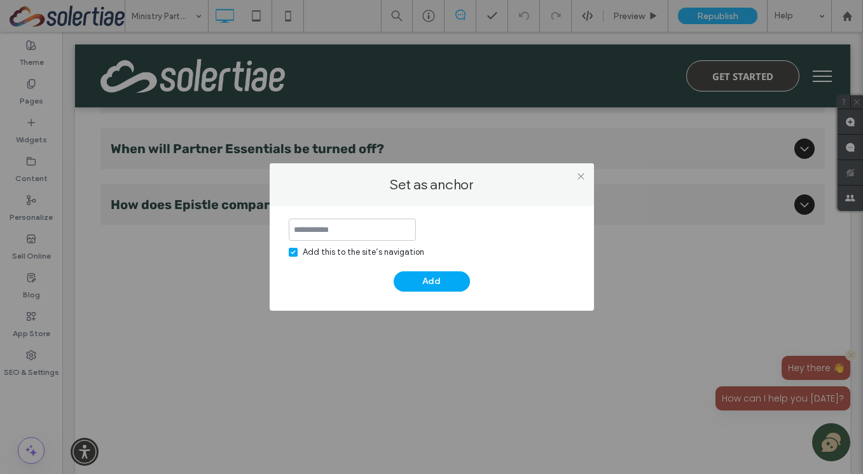
type input "*"
type input "****"
click at [290, 253] on icon at bounding box center [292, 252] width 5 height 4
click at [415, 280] on button "Add" at bounding box center [431, 281] width 76 height 20
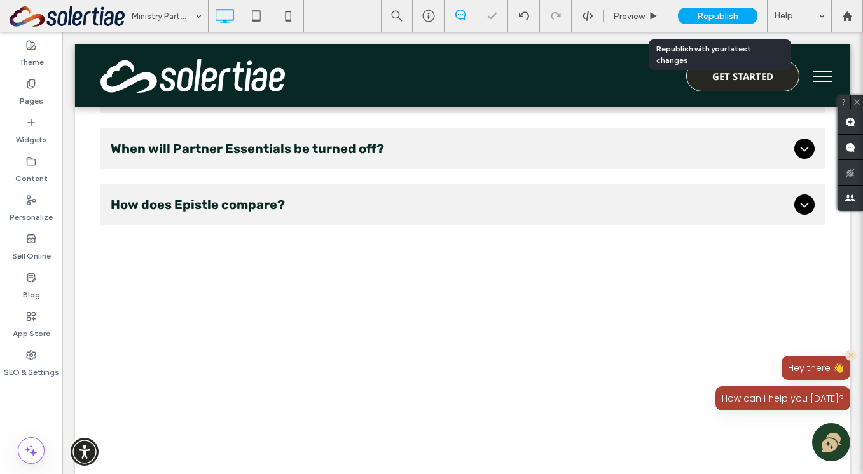
click at [748, 14] on div "Republish" at bounding box center [717, 16] width 79 height 17
